Goal: Task Accomplishment & Management: Use online tool/utility

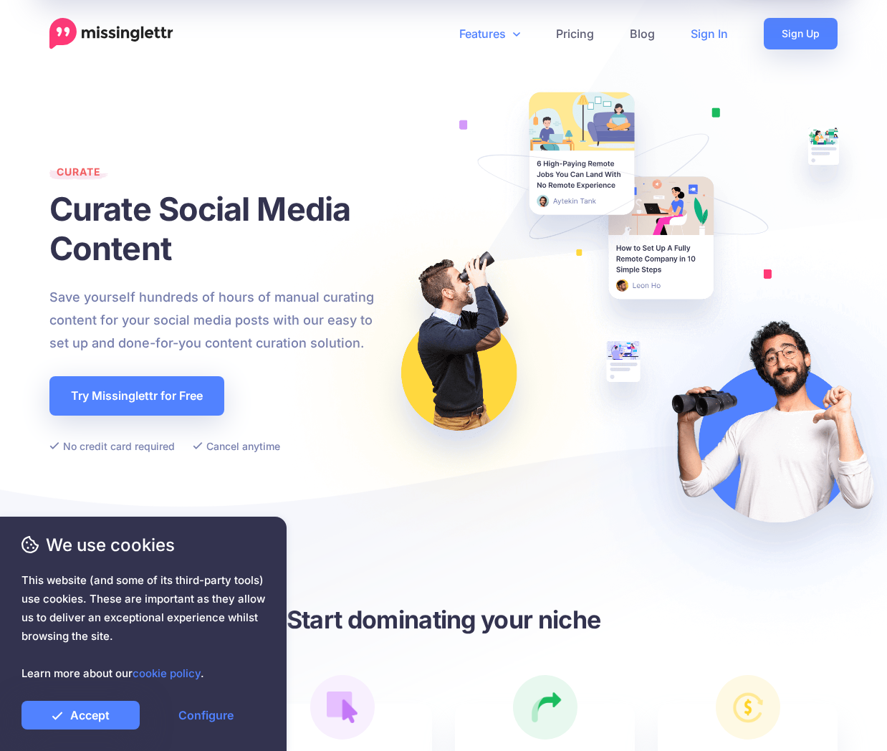
click at [715, 32] on link "Sign In" at bounding box center [709, 34] width 73 height 32
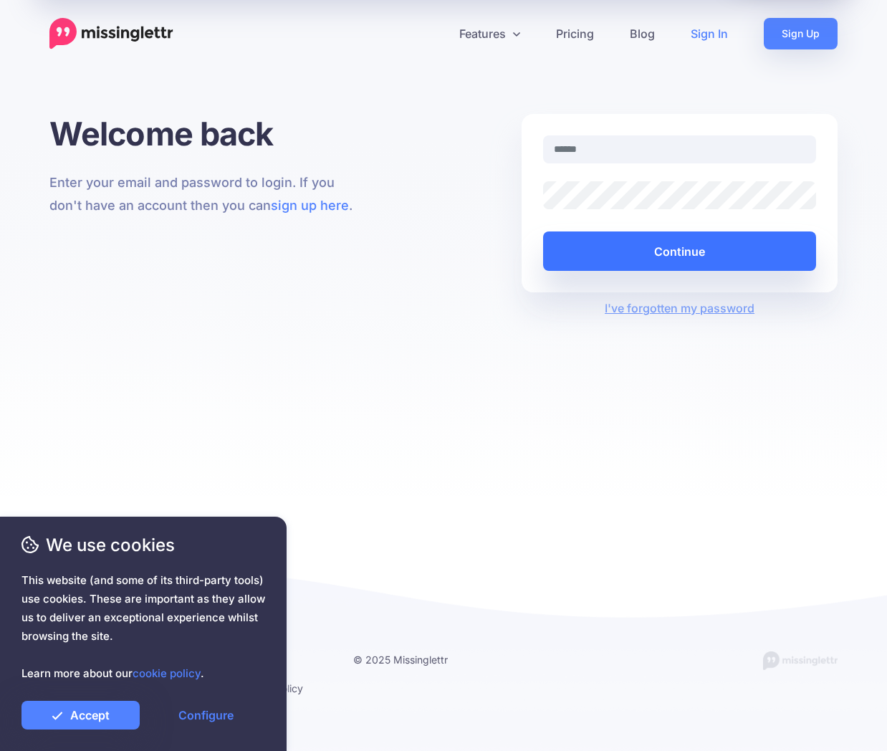
type input "**********"
click at [728, 254] on button "Continue" at bounding box center [679, 251] width 273 height 39
